Goal: Transaction & Acquisition: Register for event/course

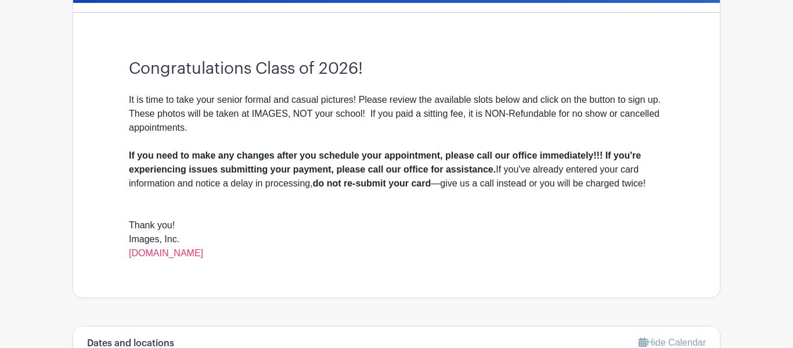
scroll to position [298, 0]
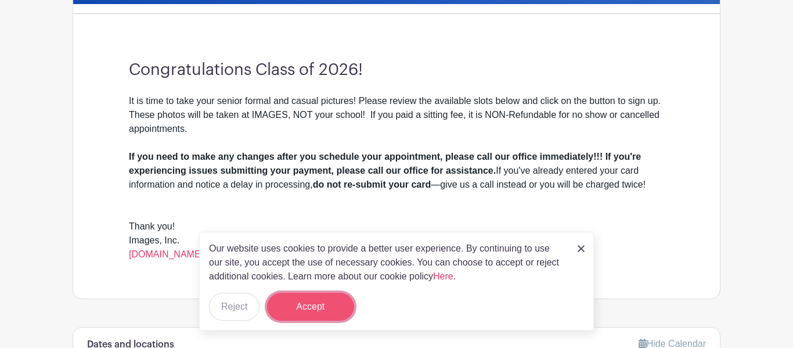
click at [340, 312] on button "Accept" at bounding box center [310, 306] width 87 height 28
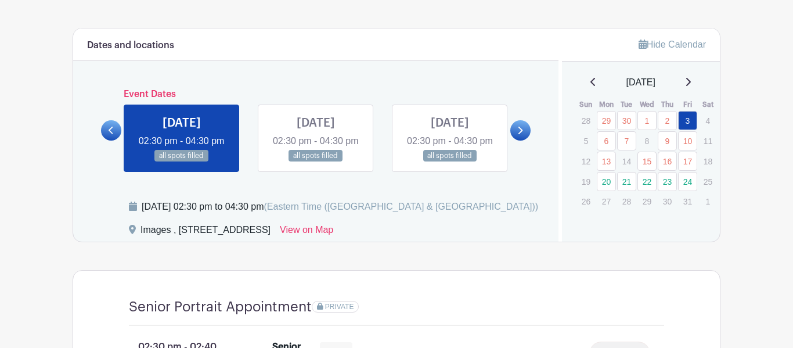
scroll to position [598, 0]
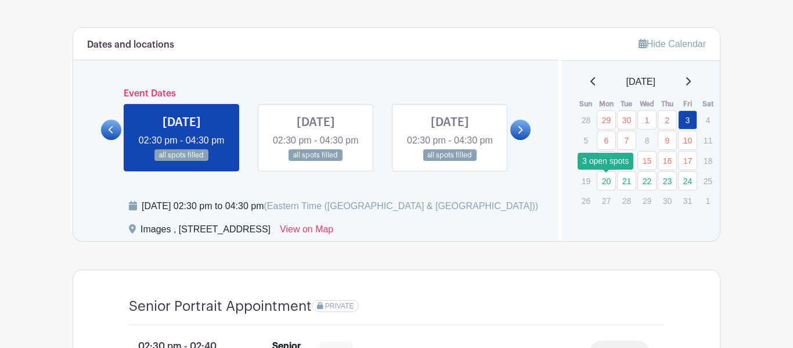
click at [605, 183] on link "20" at bounding box center [606, 180] width 19 height 19
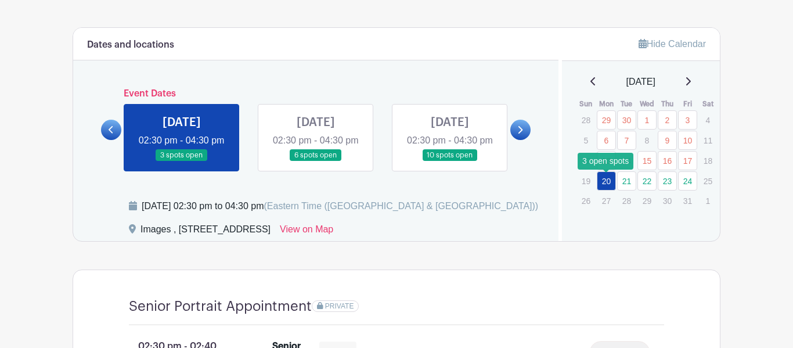
click at [605, 183] on link "20" at bounding box center [606, 180] width 19 height 19
click at [685, 183] on link "24" at bounding box center [687, 180] width 19 height 19
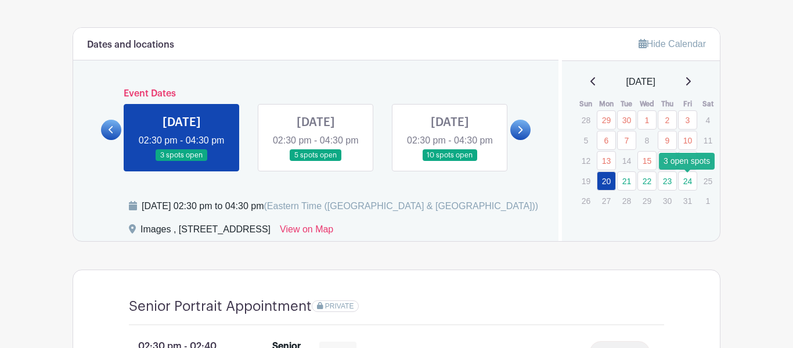
click at [686, 183] on link "24" at bounding box center [687, 180] width 19 height 19
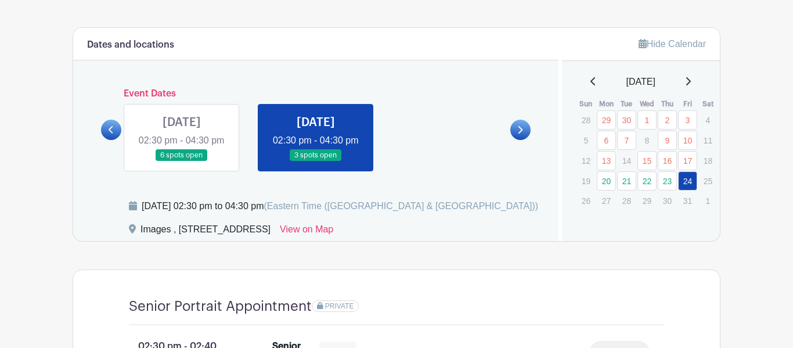
click at [316, 161] on link at bounding box center [316, 161] width 0 height 0
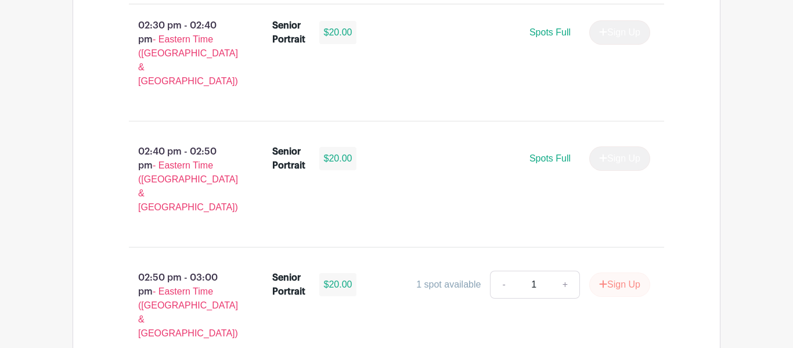
scroll to position [919, 0]
click at [608, 272] on button "Sign Up" at bounding box center [619, 284] width 61 height 24
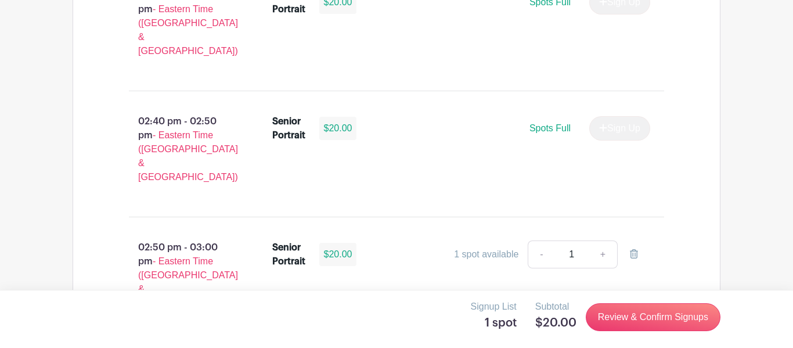
scroll to position [952, 0]
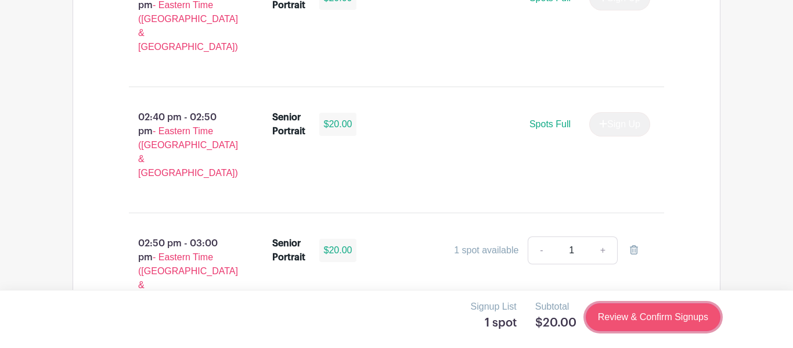
click at [624, 315] on link "Review & Confirm Signups" at bounding box center [653, 317] width 135 height 28
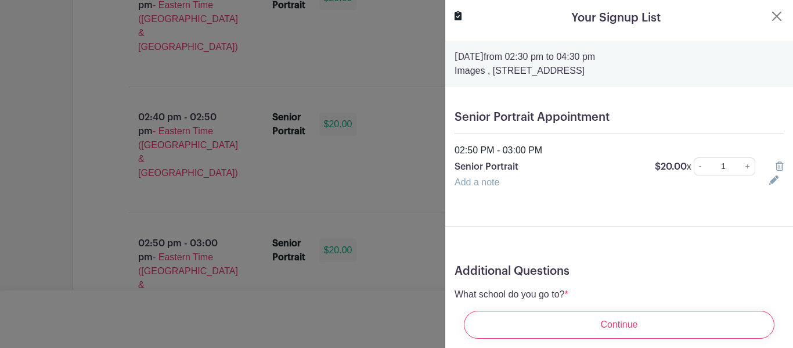
scroll to position [61, 0]
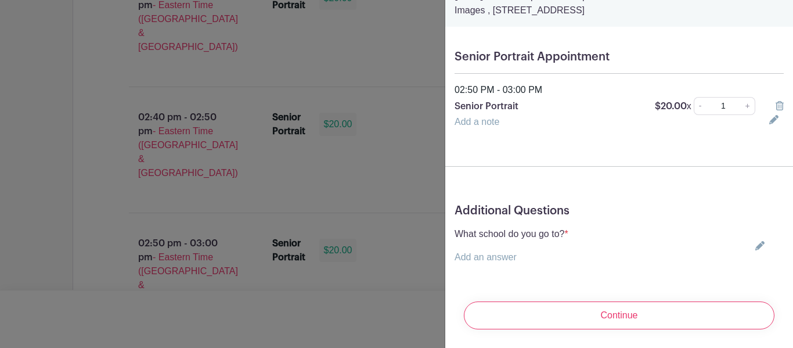
click at [523, 254] on p "Add an answer" at bounding box center [511, 257] width 114 height 14
click at [758, 245] on icon at bounding box center [759, 245] width 9 height 9
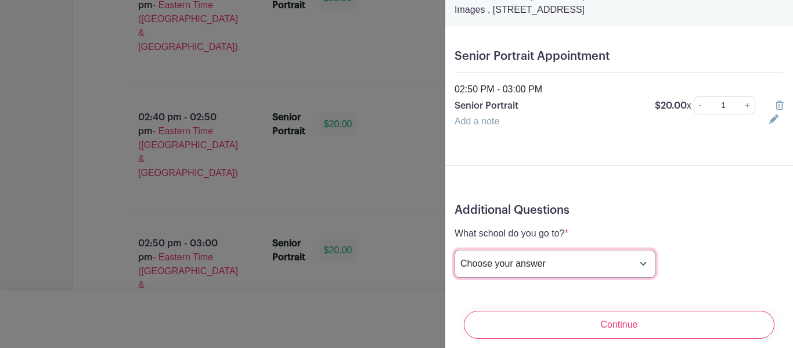
click at [577, 265] on select "Choose your answer Boiling Springs High Broome High Byrnes High Chesnee High Cl…" at bounding box center [554, 264] width 201 height 28
select select "3953"
click at [454, 250] on select "Choose your answer Boiling Springs High Broome High Byrnes High Chesnee High Cl…" at bounding box center [554, 264] width 201 height 28
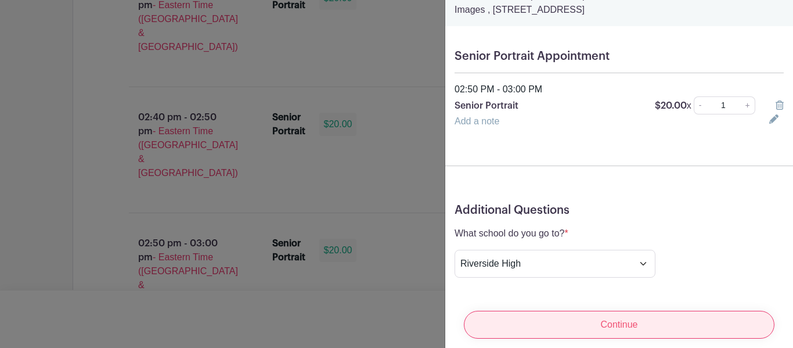
click at [557, 327] on input "Continue" at bounding box center [619, 324] width 310 height 28
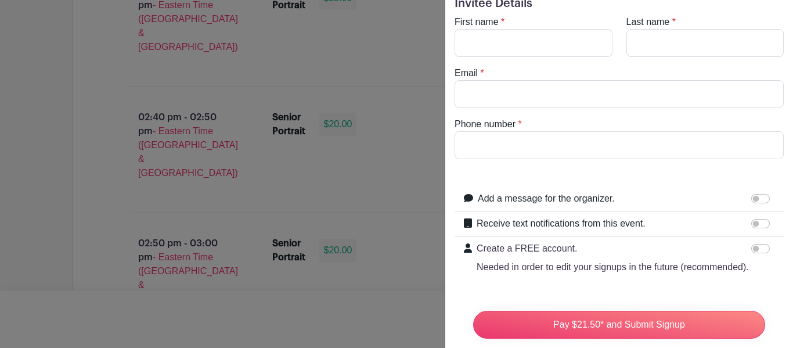
scroll to position [0, 0]
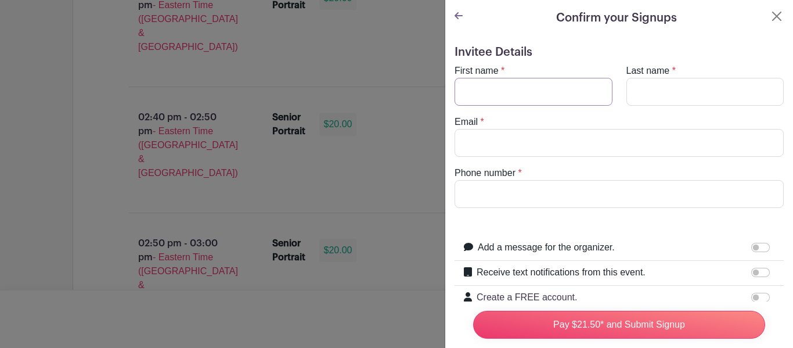
click at [501, 94] on input "First name" at bounding box center [533, 92] width 158 height 28
type input "Hailey"
click at [754, 90] on input "Last name" at bounding box center [705, 92] width 158 height 28
click at [748, 91] on input "Last name" at bounding box center [705, 92] width 158 height 28
type input "Martin"
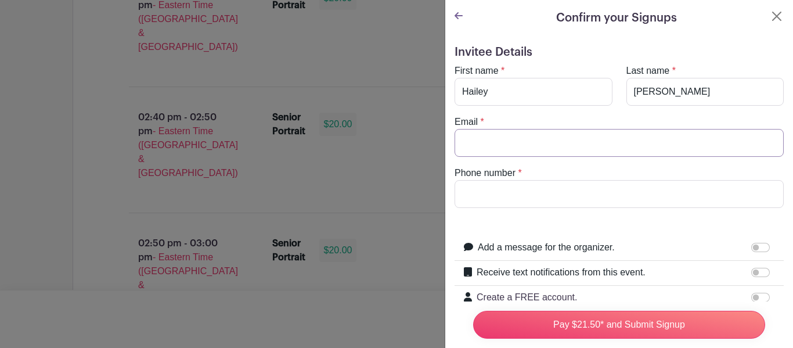
click at [568, 143] on input "Email" at bounding box center [618, 143] width 329 height 28
type input "marthailey47@gmail.com"
click at [567, 191] on input "Phone number" at bounding box center [618, 194] width 329 height 28
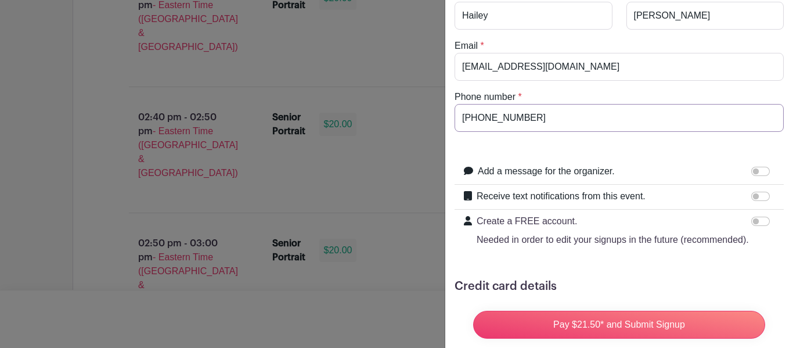
scroll to position [96, 0]
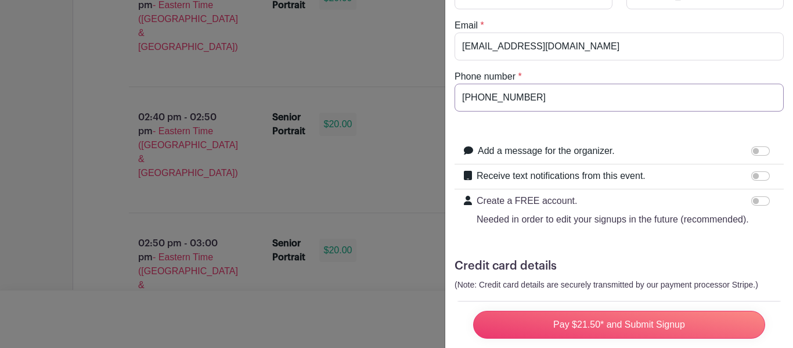
type input "864-616-2724"
click at [763, 176] on input "Receive text notifications from this event." at bounding box center [760, 175] width 19 height 9
checkbox input "true"
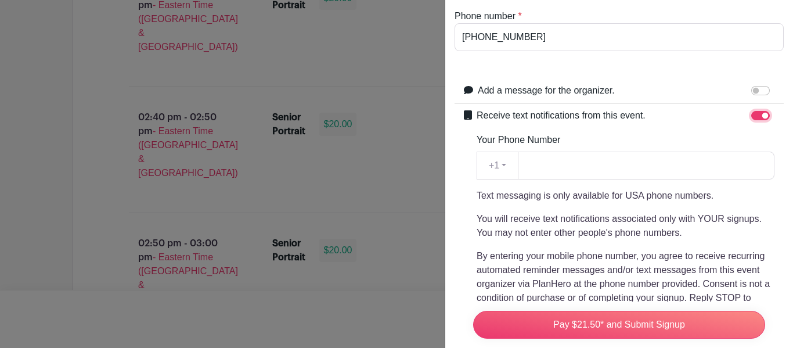
scroll to position [171, 0]
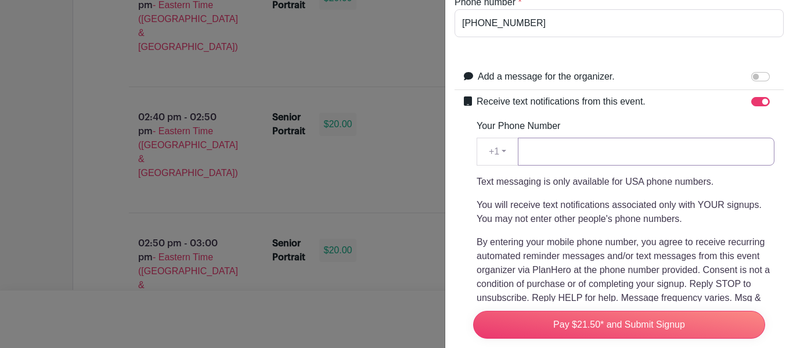
click at [545, 154] on input "Your Phone Number" at bounding box center [646, 152] width 256 height 28
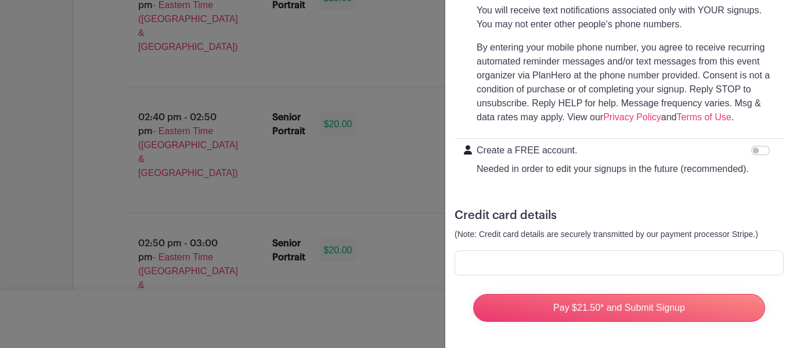
scroll to position [367, 0]
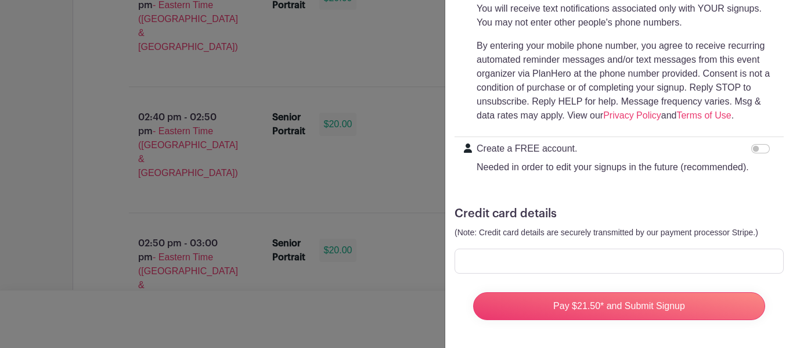
type input "864-616-2724"
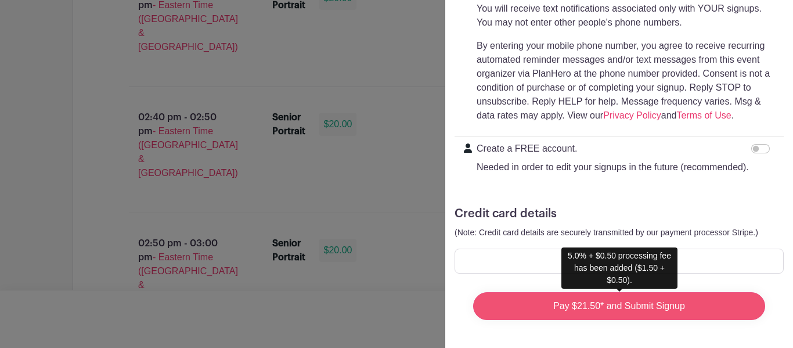
click at [656, 312] on input "Pay $21.50* and Submit Signup" at bounding box center [619, 306] width 292 height 28
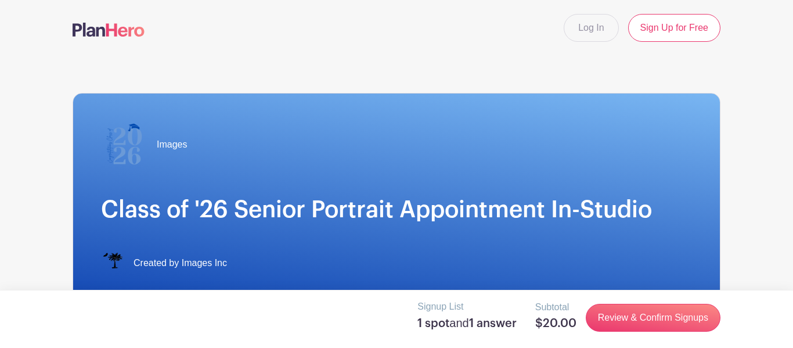
select select
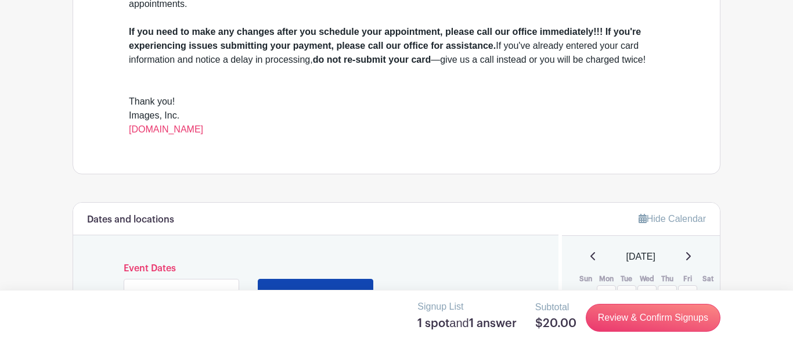
scroll to position [215, 0]
